Goal: Transaction & Acquisition: Purchase product/service

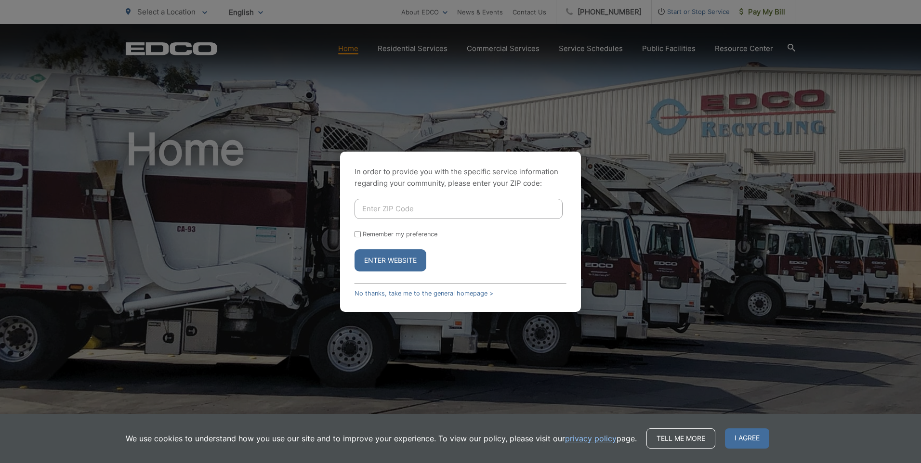
click at [411, 209] on input "Enter ZIP Code" at bounding box center [458, 209] width 208 height 20
type input "91977"
click at [354, 249] on button "Enter Website" at bounding box center [390, 260] width 72 height 22
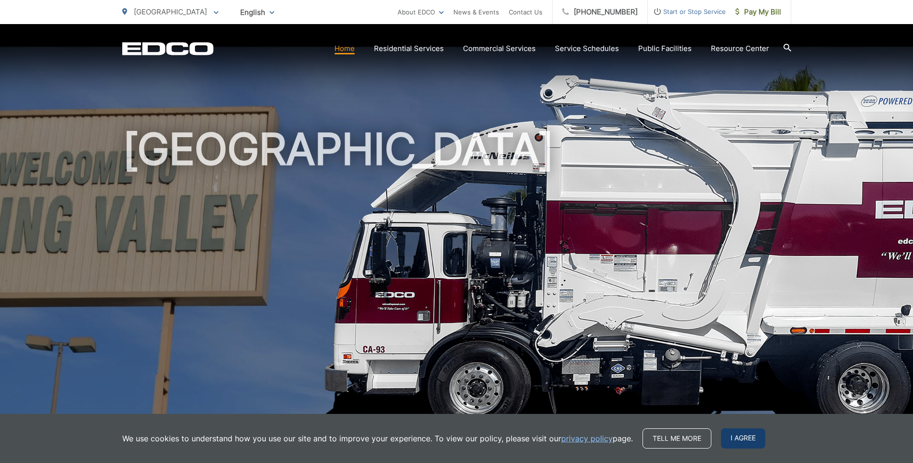
click at [744, 439] on span "I agree" at bounding box center [743, 439] width 44 height 20
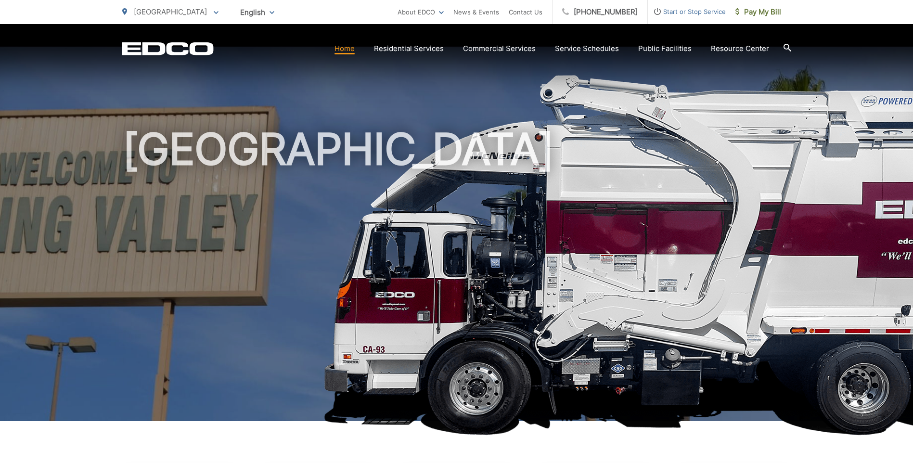
click at [352, 48] on link "Home" at bounding box center [345, 49] width 20 height 12
click at [761, 9] on span "Pay My Bill" at bounding box center [759, 12] width 46 height 12
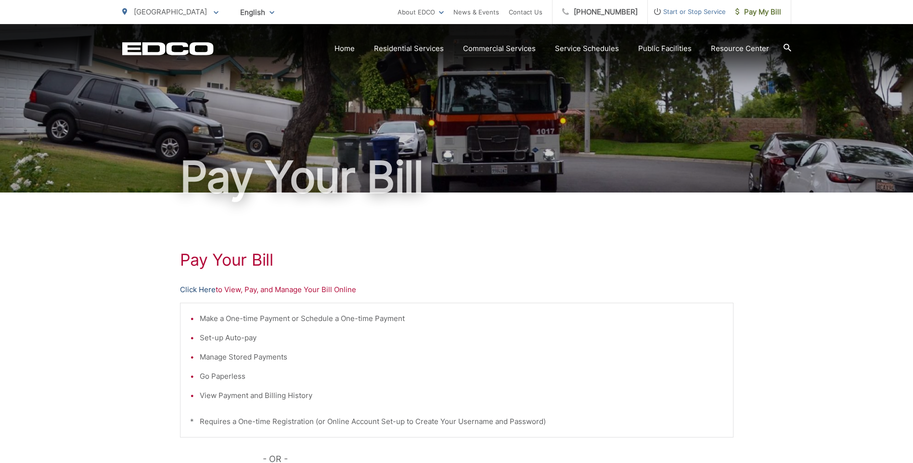
click at [204, 289] on link "Click Here" at bounding box center [198, 290] width 36 height 12
